Goal: Task Accomplishment & Management: Use online tool/utility

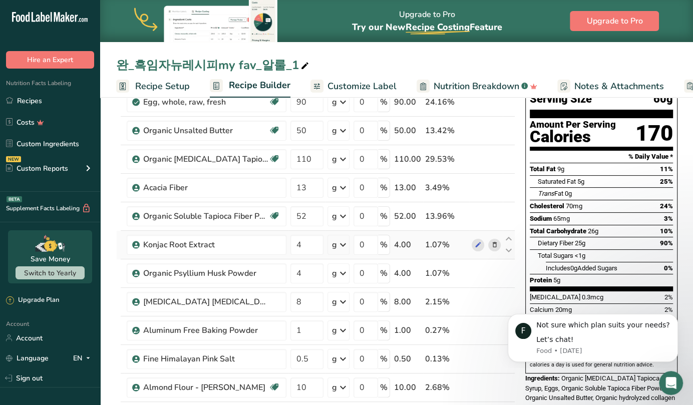
scroll to position [79, 0]
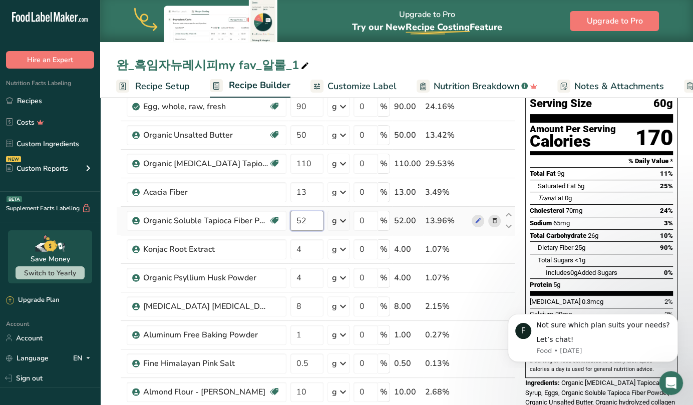
click at [314, 222] on input "52" at bounding box center [307, 221] width 33 height 20
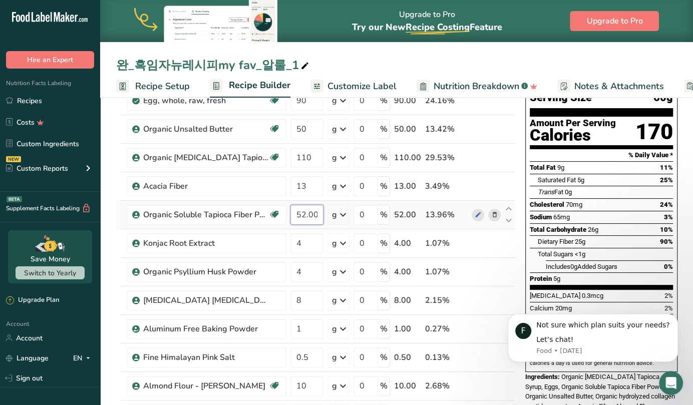
scroll to position [0, 18]
drag, startPoint x: 301, startPoint y: 214, endPoint x: 342, endPoint y: 217, distance: 41.2
click at [342, 217] on tr "Organic Soluble Tapioca Fiber Powder Gluten free Vegan Organic Organic Certifie…" at bounding box center [316, 215] width 398 height 29
type input "56"
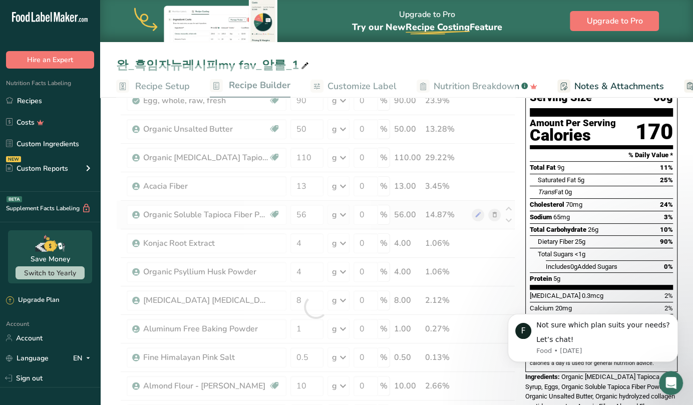
click at [117, 217] on div "Ingredient * Amount * Unit * Waste * .a-a{fill:#347362;}.b-a{fill:#fff;} Grams …" at bounding box center [315, 307] width 399 height 484
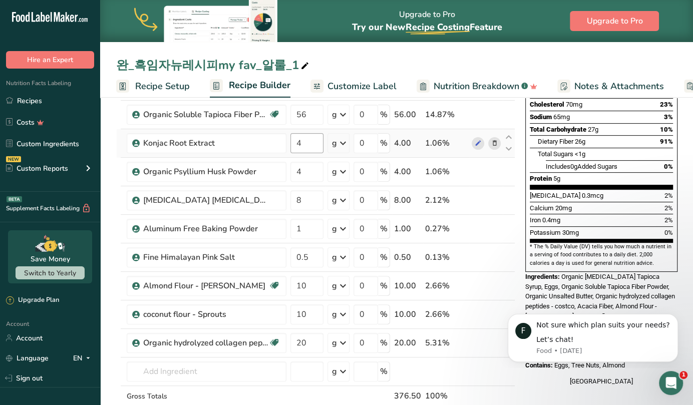
scroll to position [186, 0]
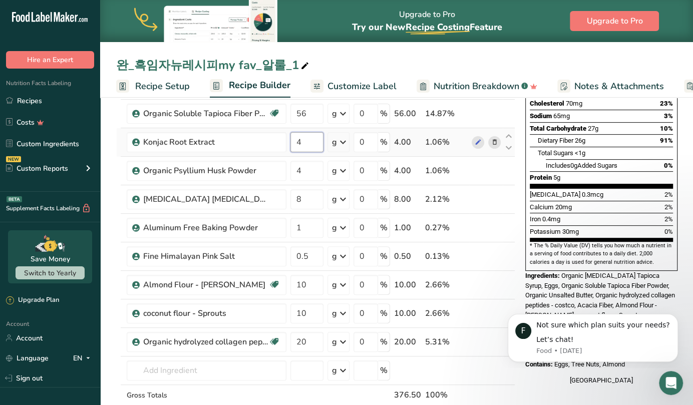
click at [314, 141] on input "4" at bounding box center [307, 142] width 33 height 20
type input "8"
click at [117, 155] on div "Ingredient * Amount * Unit * Waste * .a-a{fill:#347362;}.b-a{fill:#fff;} Grams …" at bounding box center [315, 206] width 399 height 484
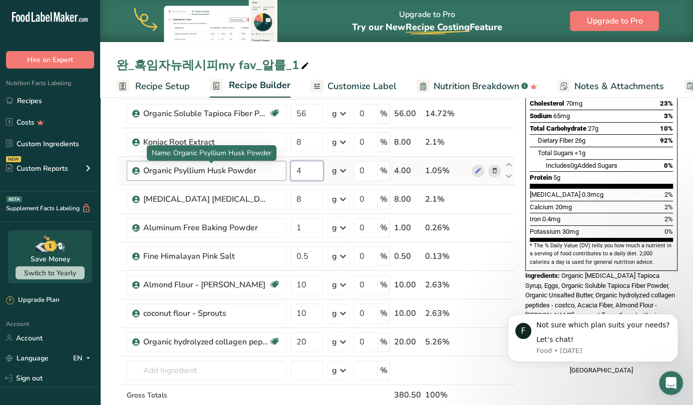
drag, startPoint x: 319, startPoint y: 172, endPoint x: 240, endPoint y: 172, distance: 79.2
click at [240, 172] on tr "Organic Psyllium Husk Powder 4 g Weight Units g kg mg See more Volume Units l V…" at bounding box center [316, 171] width 398 height 29
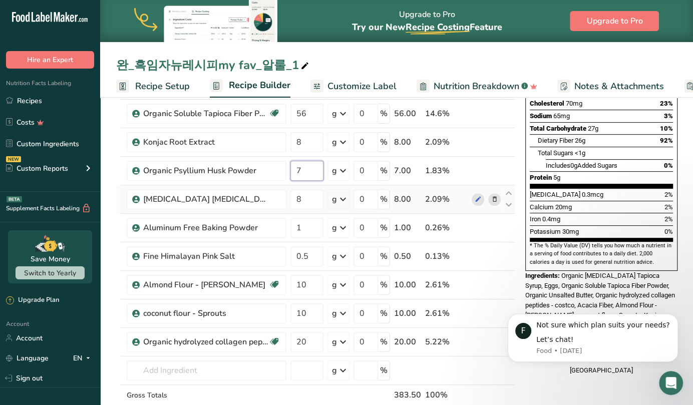
type input "7"
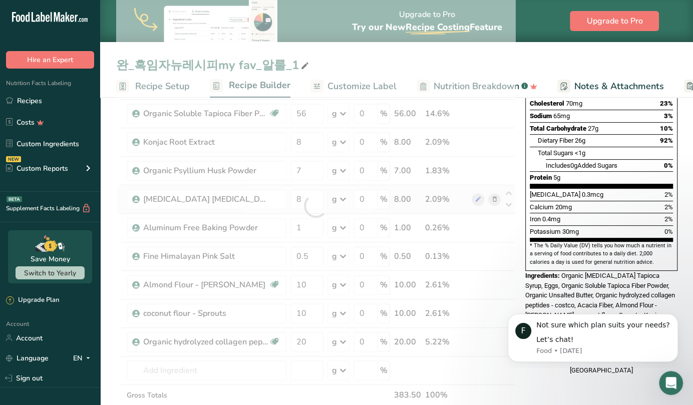
click at [116, 204] on div "Ingredient * Amount * Unit * Waste * .a-a{fill:#347362;}.b-a{fill:#fff;} Grams …" at bounding box center [315, 206] width 399 height 484
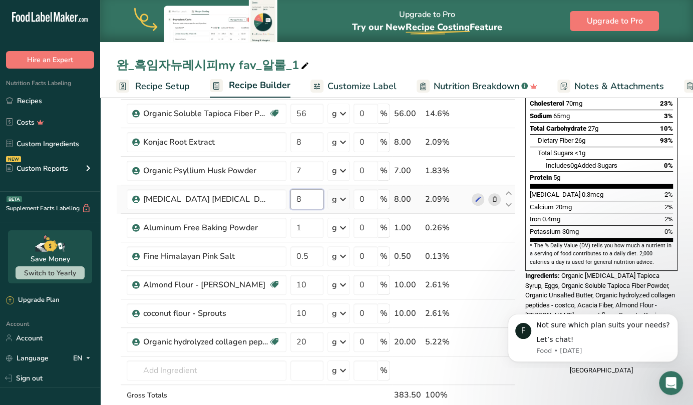
click at [318, 193] on input "8" at bounding box center [307, 199] width 33 height 20
type input "15"
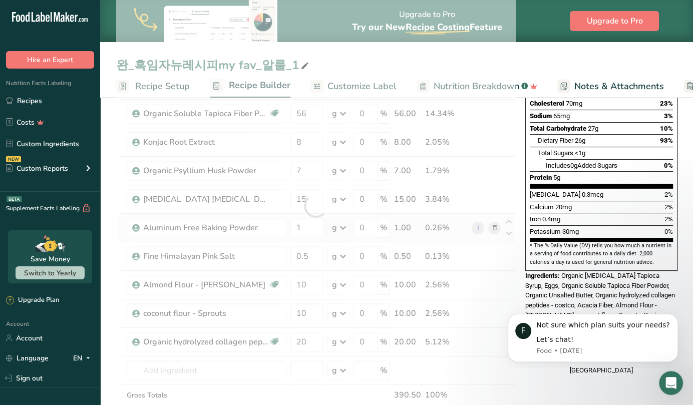
click at [117, 226] on div "Ingredient * Amount * Unit * Waste * .a-a{fill:#347362;}.b-a{fill:#fff;} Grams …" at bounding box center [315, 206] width 399 height 484
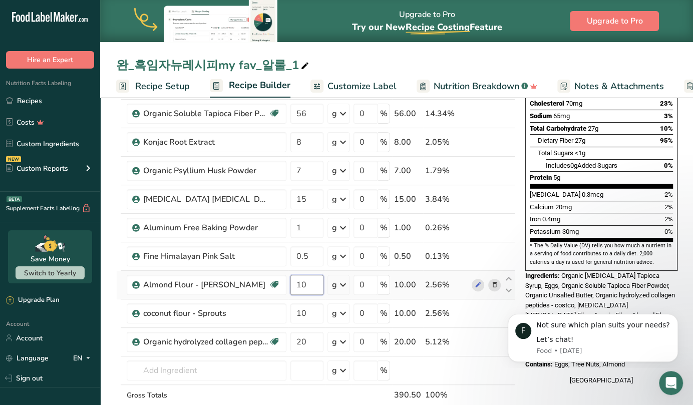
click at [307, 287] on input "10" at bounding box center [307, 285] width 33 height 20
type input "16"
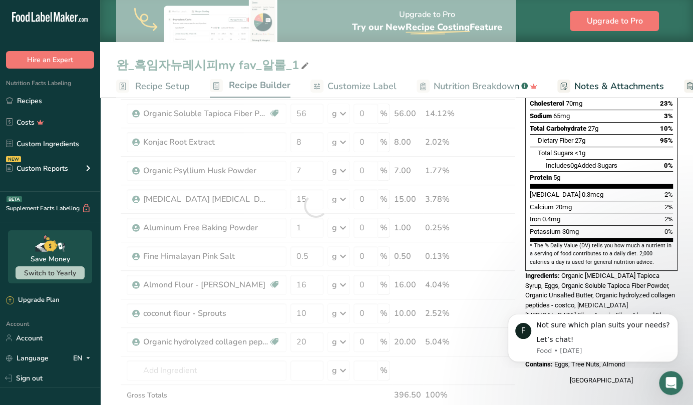
click at [115, 301] on section "Add Ingredients Manage Recipe Delete Recipe Duplicate Recipe Scale Recipe Save …" at bounding box center [396, 361] width 593 height 906
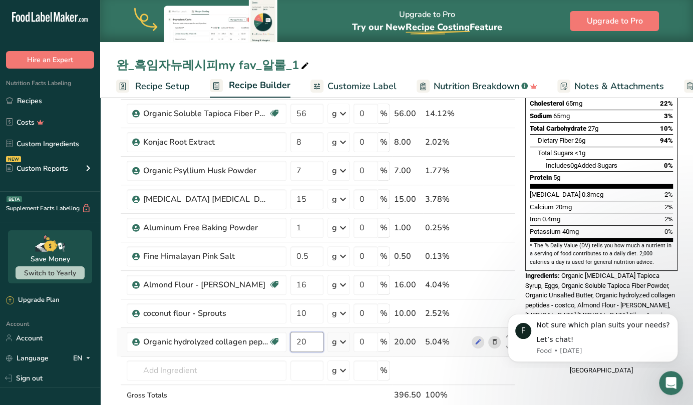
click at [320, 340] on input "20" at bounding box center [307, 342] width 33 height 20
type input "2"
click at [115, 343] on section "Add Ingredients Manage Recipe Delete Recipe Duplicate Recipe Scale Recipe Save …" at bounding box center [396, 361] width 593 height 906
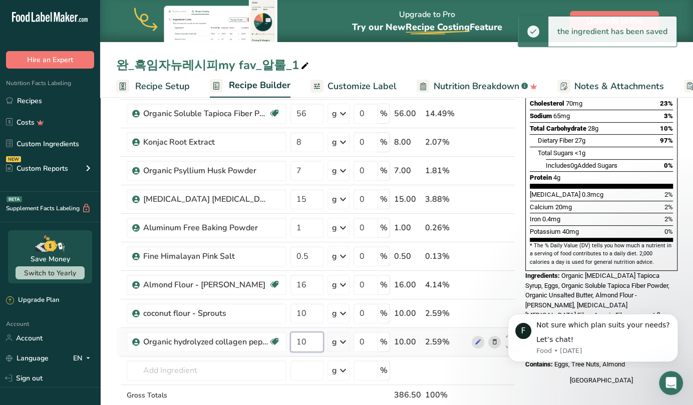
drag, startPoint x: 304, startPoint y: 342, endPoint x: 324, endPoint y: 344, distance: 20.6
click at [324, 344] on td "10" at bounding box center [307, 342] width 37 height 29
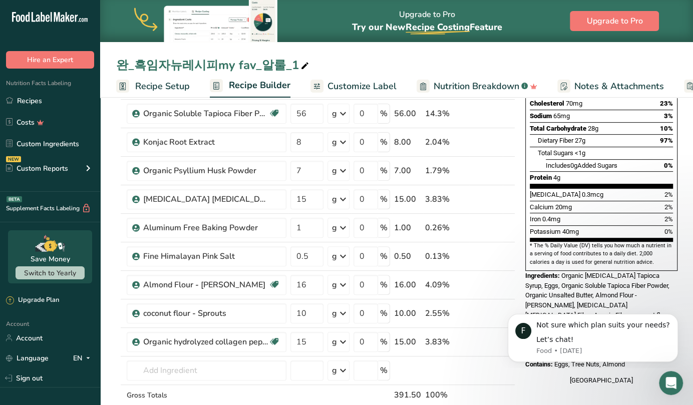
click at [114, 347] on section "Add Ingredients Manage Recipe Delete Recipe Duplicate Recipe Scale Recipe Save …" at bounding box center [396, 361] width 593 height 906
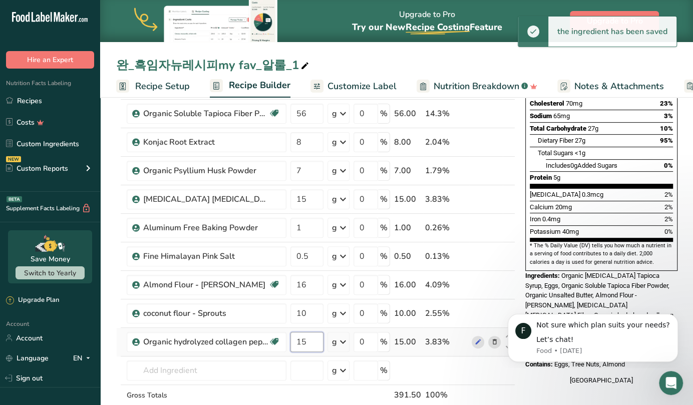
drag, startPoint x: 302, startPoint y: 343, endPoint x: 318, endPoint y: 343, distance: 16.0
click at [318, 343] on input "15" at bounding box center [307, 342] width 33 height 20
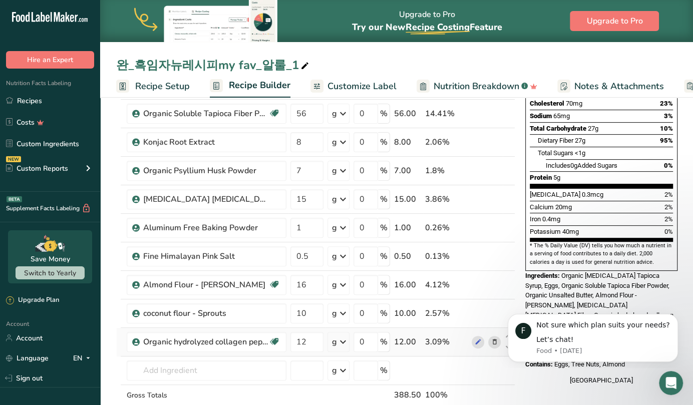
click at [118, 347] on div "Ingredient * Amount * Unit * Waste * .a-a{fill:#347362;}.b-a{fill:#fff;} Grams …" at bounding box center [315, 206] width 399 height 484
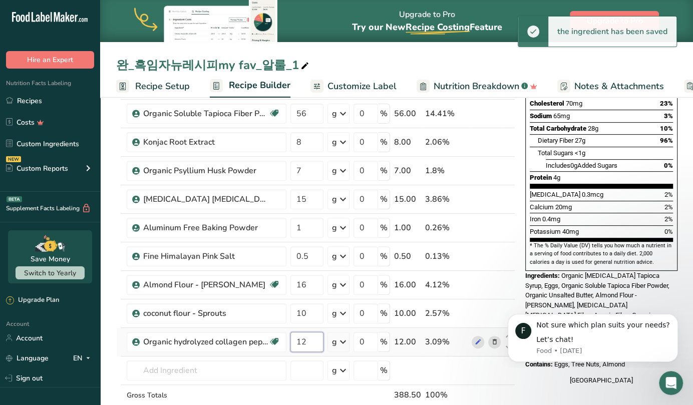
drag, startPoint x: 300, startPoint y: 341, endPoint x: 308, endPoint y: 340, distance: 8.0
click at [308, 340] on input "12" at bounding box center [307, 342] width 33 height 20
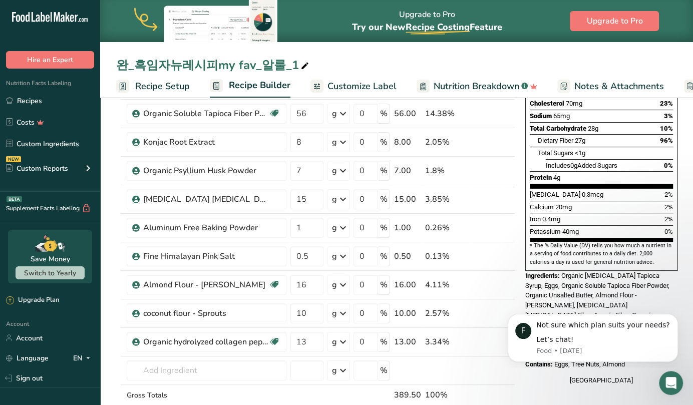
click at [111, 335] on section "Add Ingredients Manage Recipe Delete Recipe Duplicate Recipe Scale Recipe Save …" at bounding box center [396, 361] width 593 height 906
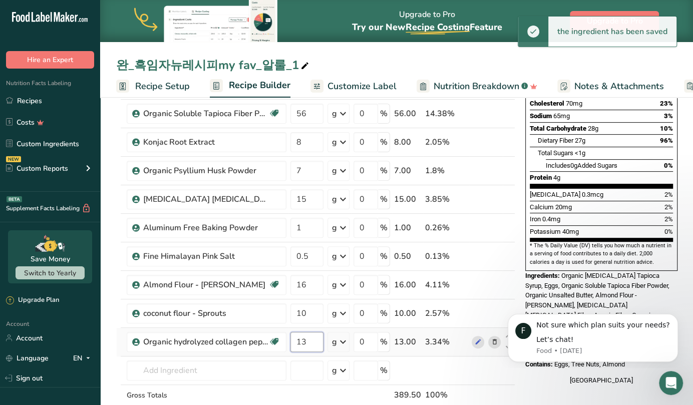
drag, startPoint x: 299, startPoint y: 339, endPoint x: 317, endPoint y: 339, distance: 18.0
click at [317, 339] on input "13" at bounding box center [307, 342] width 33 height 20
click at [111, 311] on section "Add Ingredients Manage Recipe Delete Recipe Duplicate Recipe Scale Recipe Save …" at bounding box center [396, 361] width 593 height 906
drag, startPoint x: 299, startPoint y: 337, endPoint x: 314, endPoint y: 337, distance: 15.0
click at [314, 337] on input "14" at bounding box center [307, 342] width 33 height 20
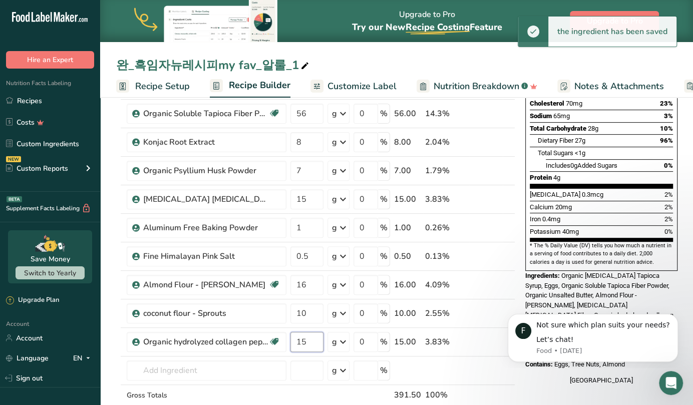
type input "15"
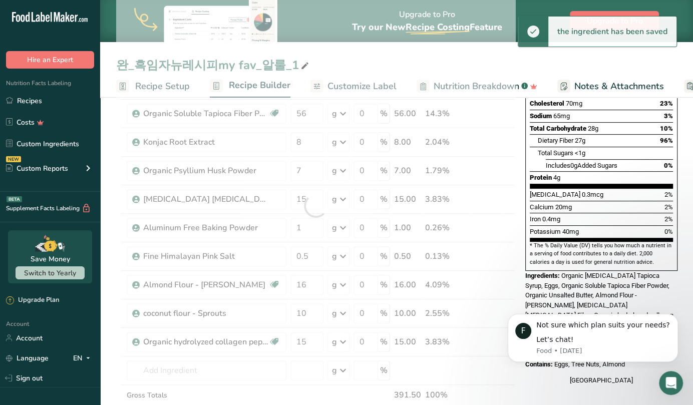
click at [112, 345] on section "Add Ingredients Manage Recipe Delete Recipe Duplicate Recipe Scale Recipe Save …" at bounding box center [396, 361] width 593 height 906
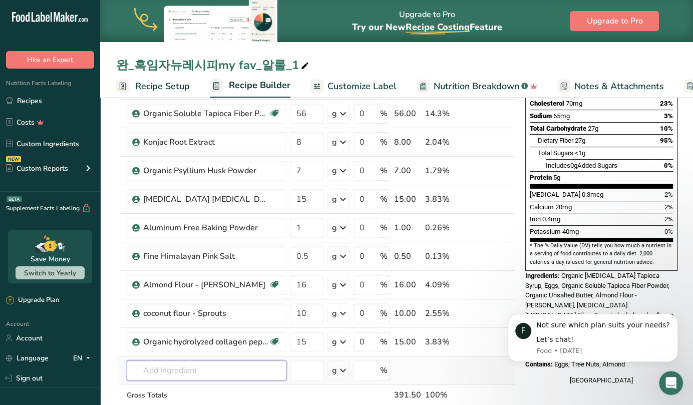
click at [202, 362] on input "text" at bounding box center [207, 371] width 160 height 20
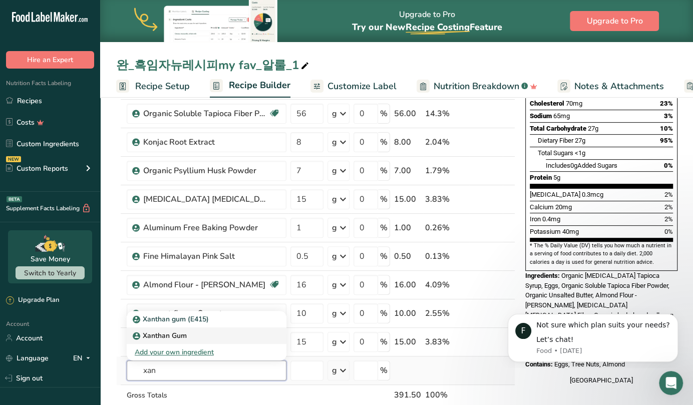
type input "xan"
click at [197, 331] on div "Xanthan Gum" at bounding box center [199, 336] width 128 height 11
type input "Xanthan Gum"
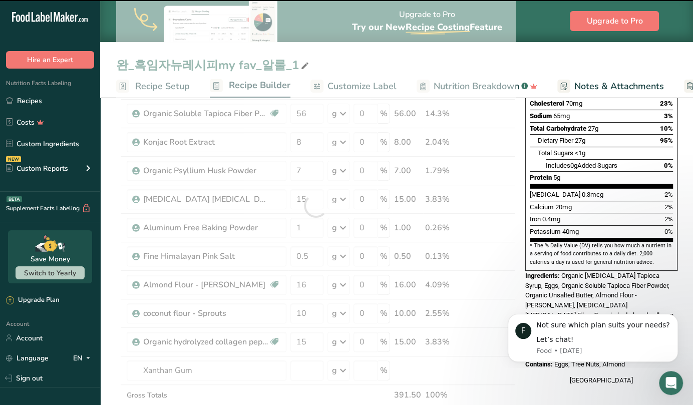
type input "0"
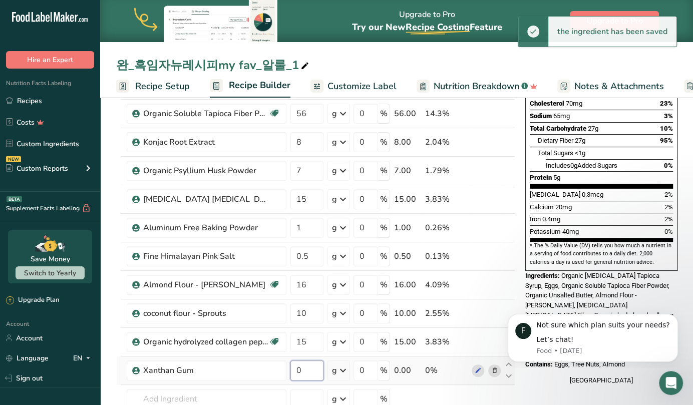
click at [308, 369] on input "0" at bounding box center [307, 371] width 33 height 20
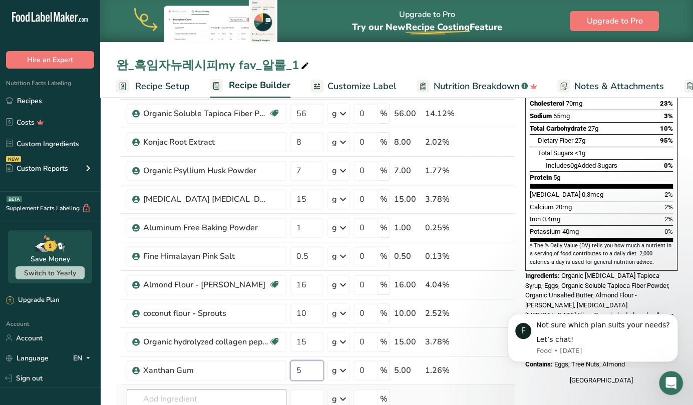
type input "5"
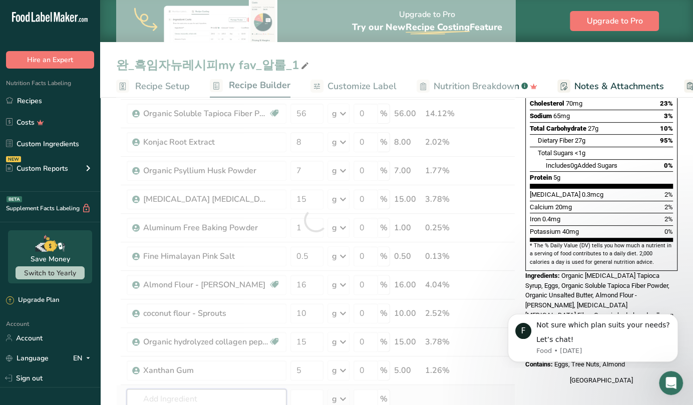
click at [218, 401] on div "Ingredient * Amount * Unit * Waste * .a-a{fill:#347362;}.b-a{fill:#fff;} Grams …" at bounding box center [315, 220] width 399 height 513
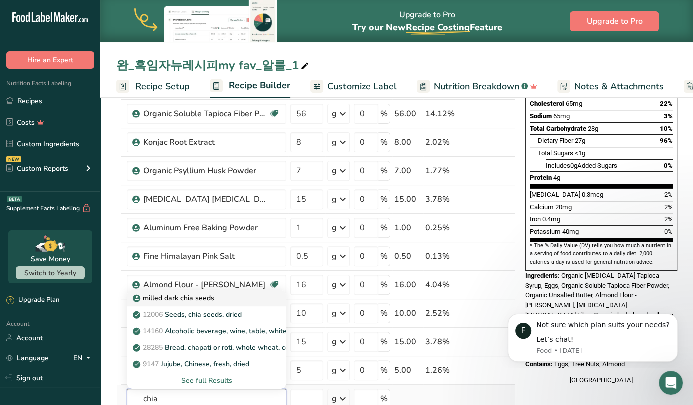
type input "chia"
click at [208, 293] on p "milled dark chia seeds" at bounding box center [175, 298] width 80 height 11
type input "milled dark chia seeds"
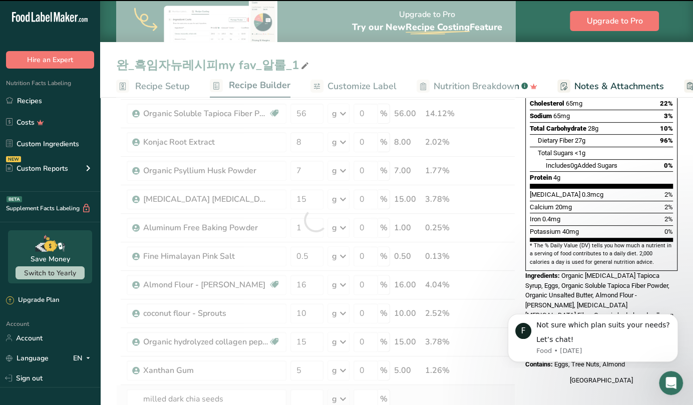
type input "0"
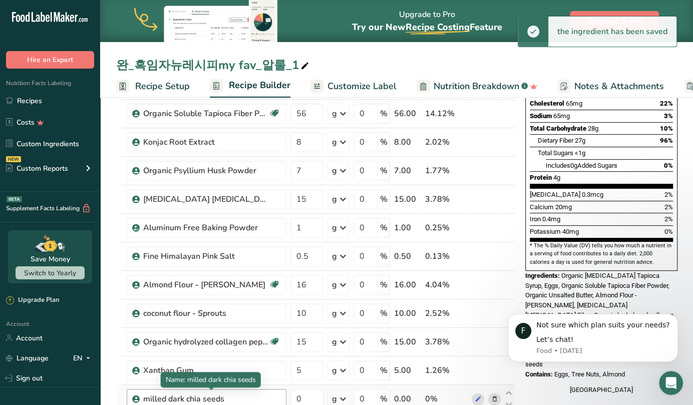
scroll to position [231, 0]
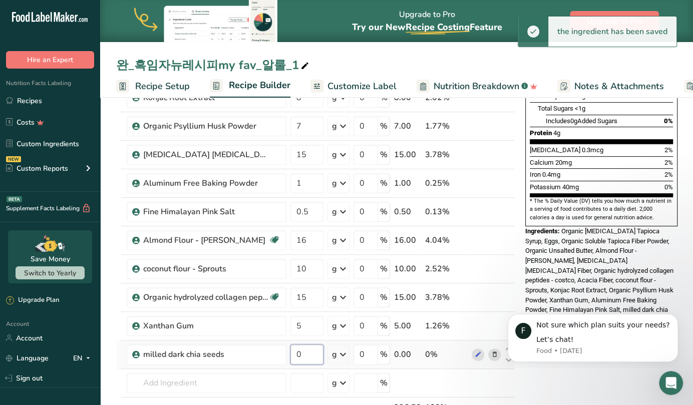
drag, startPoint x: 311, startPoint y: 350, endPoint x: 293, endPoint y: 350, distance: 18.0
click at [293, 350] on input "0" at bounding box center [307, 355] width 33 height 20
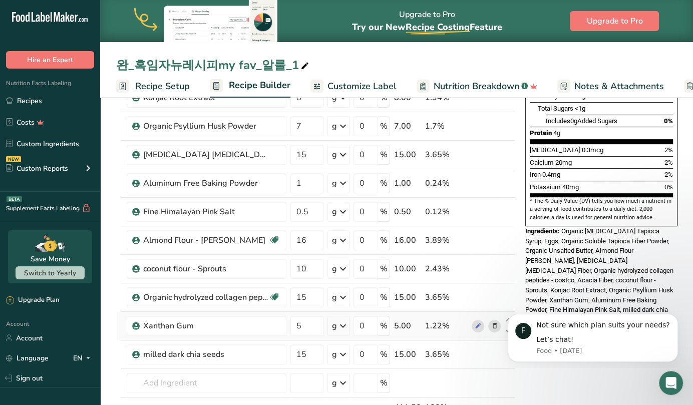
click at [120, 336] on div "Ingredient * Amount * Unit * Waste * .a-a{fill:#347362;}.b-a{fill:#fff;} Grams …" at bounding box center [315, 189] width 399 height 541
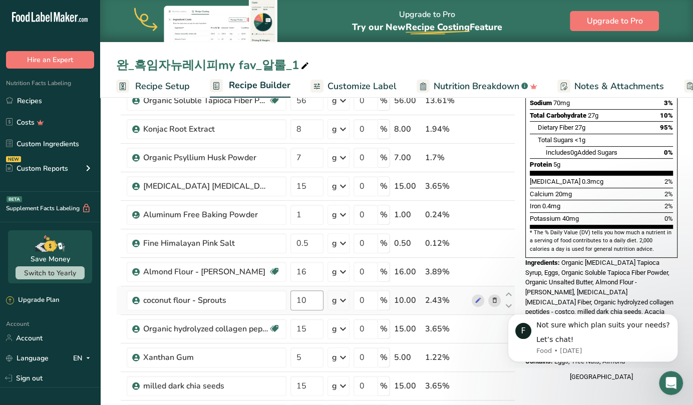
scroll to position [211, 0]
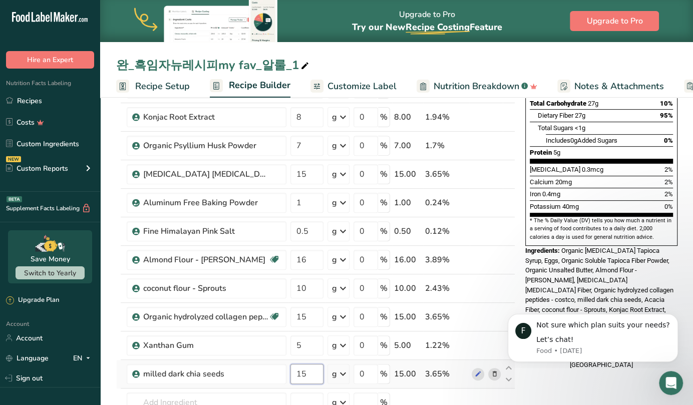
drag, startPoint x: 302, startPoint y: 371, endPoint x: 308, endPoint y: 371, distance: 6.5
click at [308, 371] on input "15" at bounding box center [307, 374] width 33 height 20
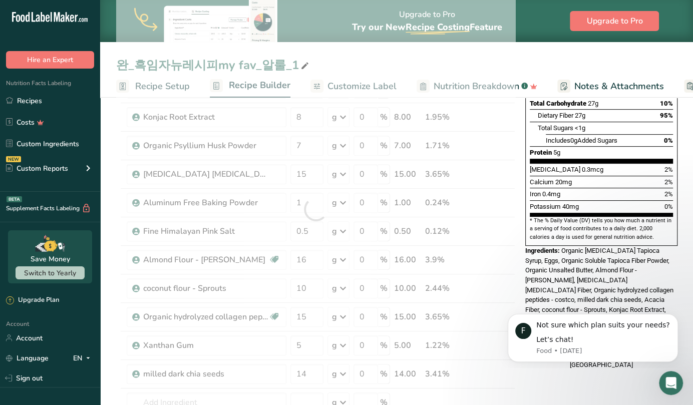
click at [115, 314] on section "Add Ingredients Manage Recipe Delete Recipe Duplicate Recipe Scale Recipe Save …" at bounding box center [396, 365] width 593 height 964
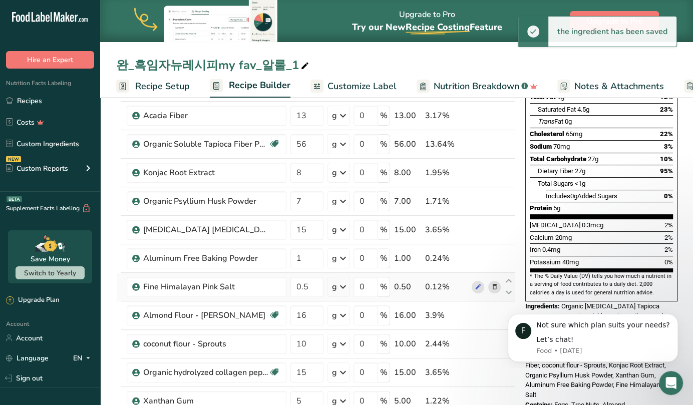
scroll to position [242, 0]
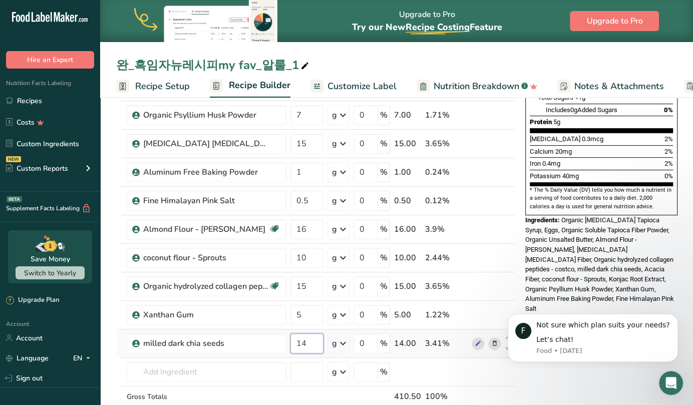
drag, startPoint x: 303, startPoint y: 340, endPoint x: 297, endPoint y: 338, distance: 6.3
click at [297, 338] on input "14" at bounding box center [307, 344] width 33 height 20
type input "6"
click at [115, 322] on section "Add Ingredients Manage Recipe Delete Recipe Duplicate Recipe Scale Recipe Save …" at bounding box center [396, 334] width 593 height 964
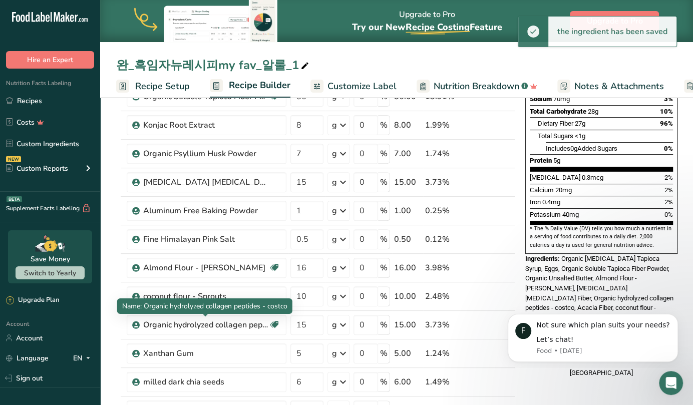
scroll to position [232, 0]
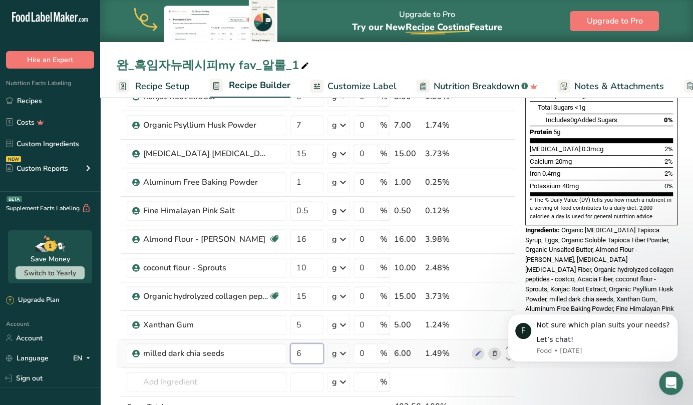
click at [306, 356] on input "6" at bounding box center [307, 354] width 33 height 20
type input "7"
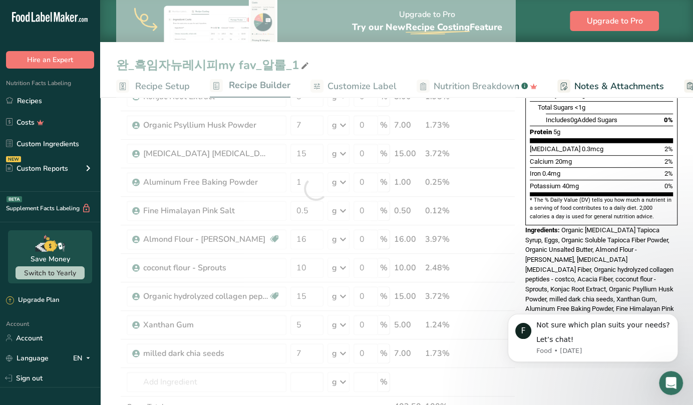
click at [114, 309] on section "Add Ingredients Manage Recipe Delete Recipe Duplicate Recipe Scale Recipe Save …" at bounding box center [396, 344] width 593 height 964
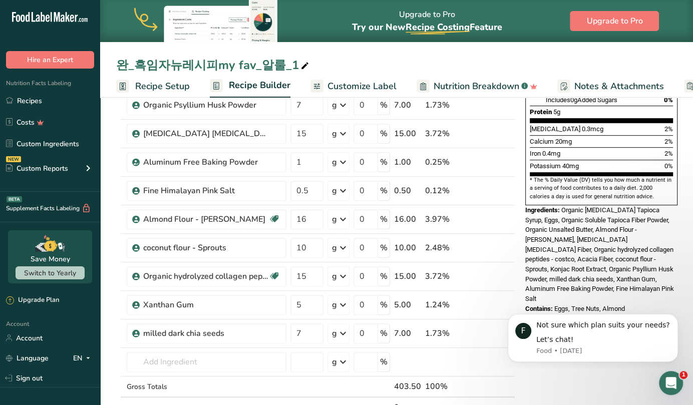
scroll to position [256, 0]
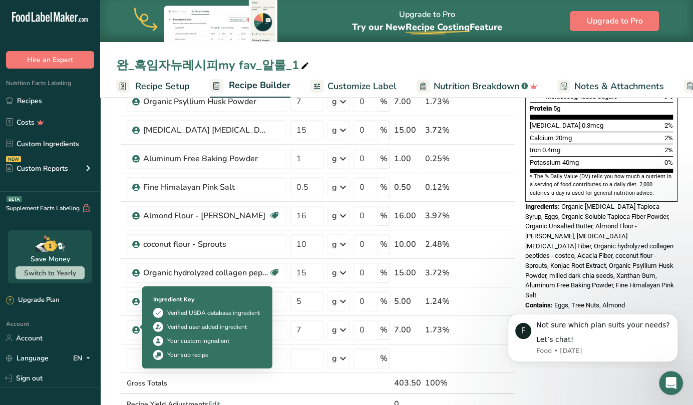
click at [162, 351] on img at bounding box center [158, 355] width 10 height 10
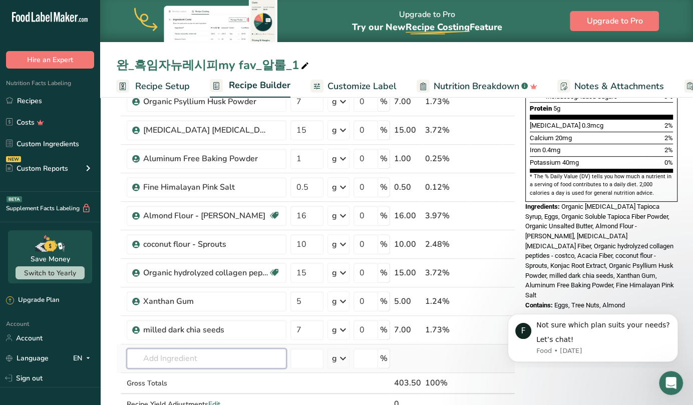
click at [131, 360] on input "text" at bounding box center [207, 359] width 160 height 20
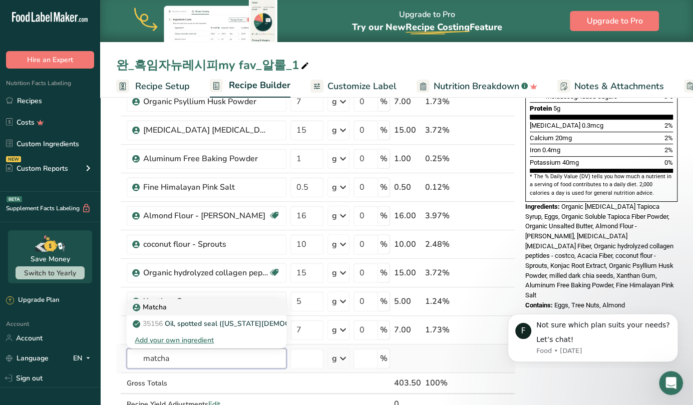
type input "matcha"
click at [168, 305] on div "Matcha" at bounding box center [199, 307] width 128 height 11
type input "Matcha"
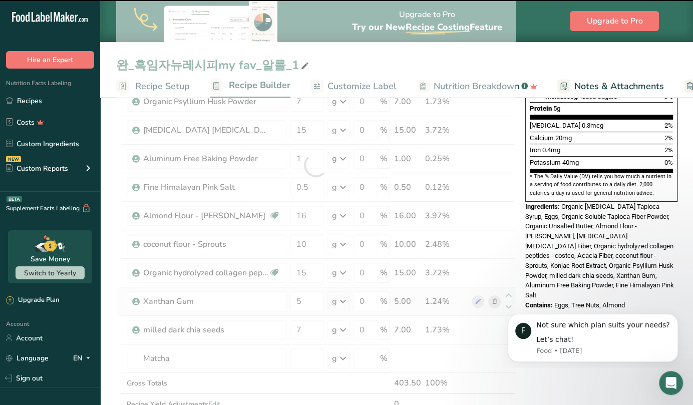
type input "0"
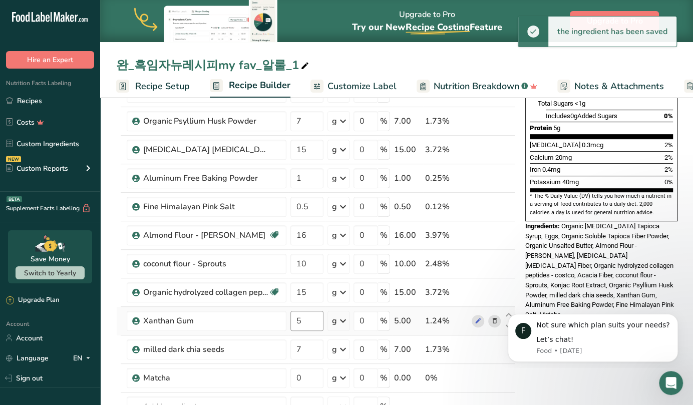
scroll to position [247, 0]
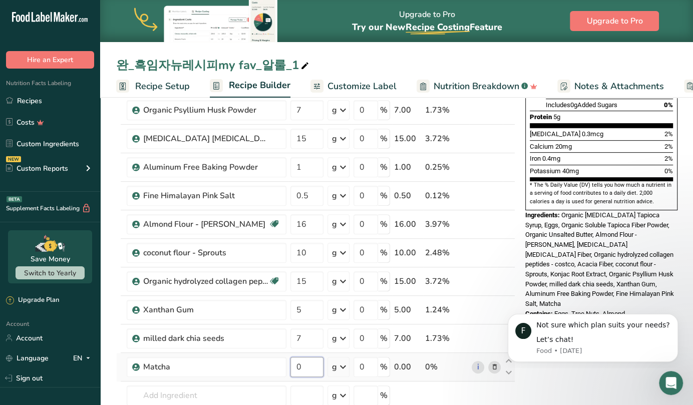
click at [305, 371] on input "0" at bounding box center [307, 367] width 33 height 20
type input "8"
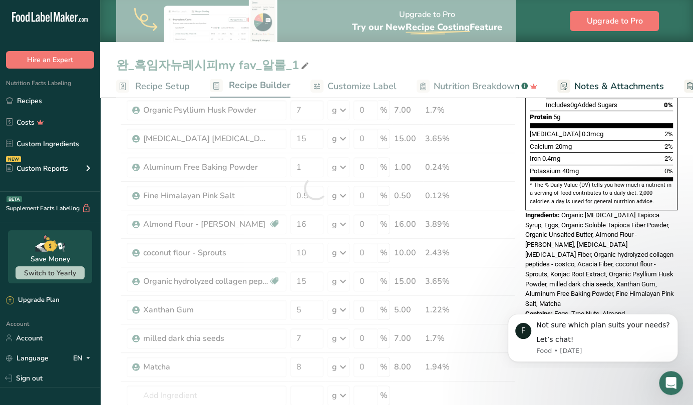
click at [116, 354] on section "Add Ingredients Manage Recipe Delete Recipe Duplicate Recipe Scale Recipe Save …" at bounding box center [396, 343] width 593 height 992
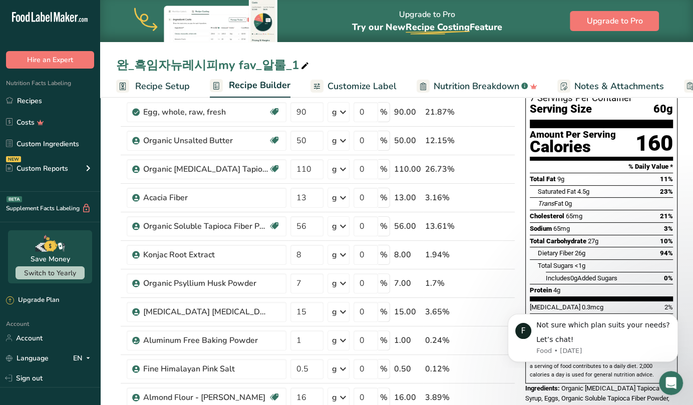
scroll to position [74, 0]
click at [493, 197] on icon at bounding box center [495, 197] width 7 height 11
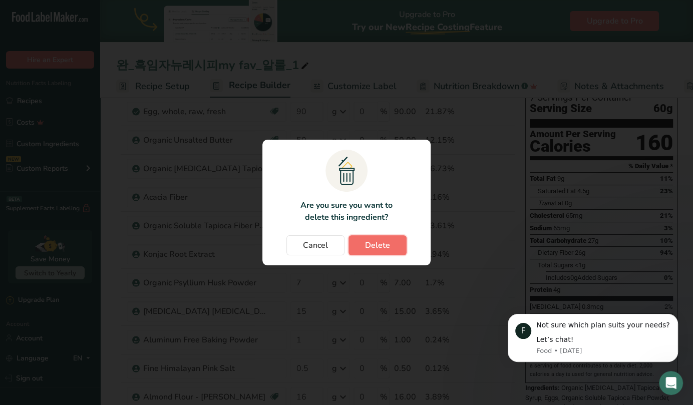
click at [392, 246] on button "Delete" at bounding box center [378, 246] width 58 height 20
type input "56"
type input "8"
type input "7"
type input "15"
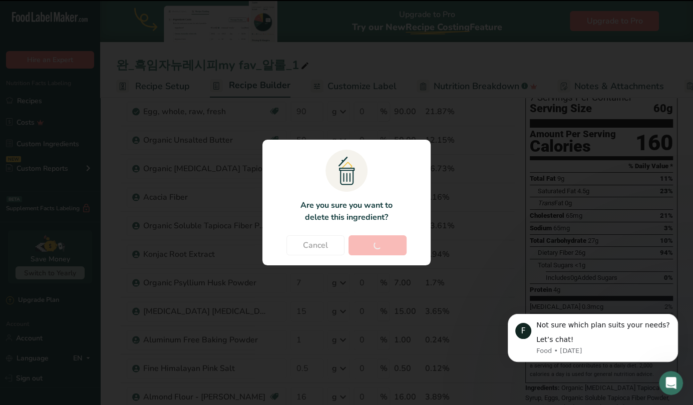
type input "1"
type input "0.5"
type input "16"
type input "10"
type input "15"
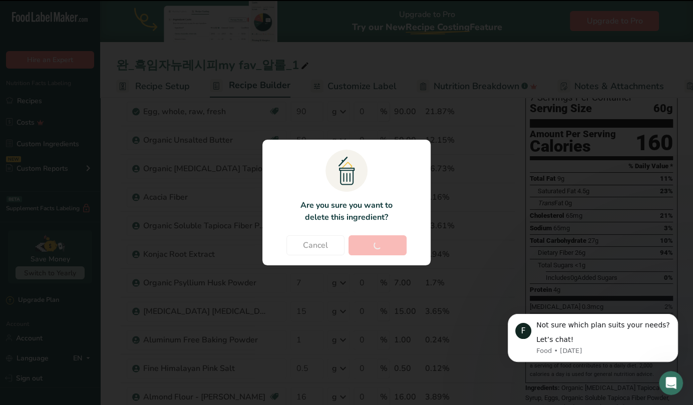
type input "5"
type input "7"
type input "8"
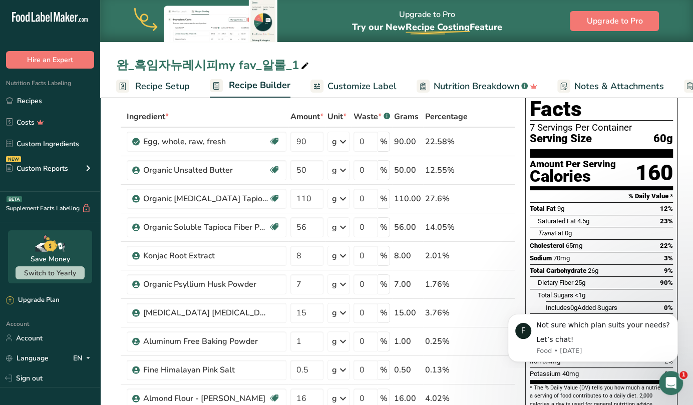
scroll to position [0, 0]
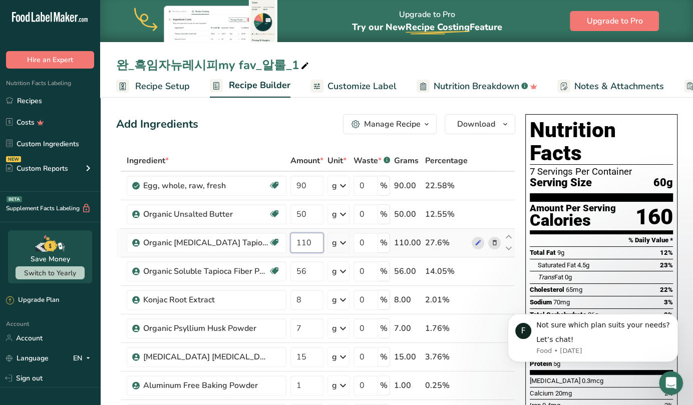
click at [318, 239] on input "110" at bounding box center [307, 243] width 33 height 20
type input "106"
